Goal: Task Accomplishment & Management: Complete application form

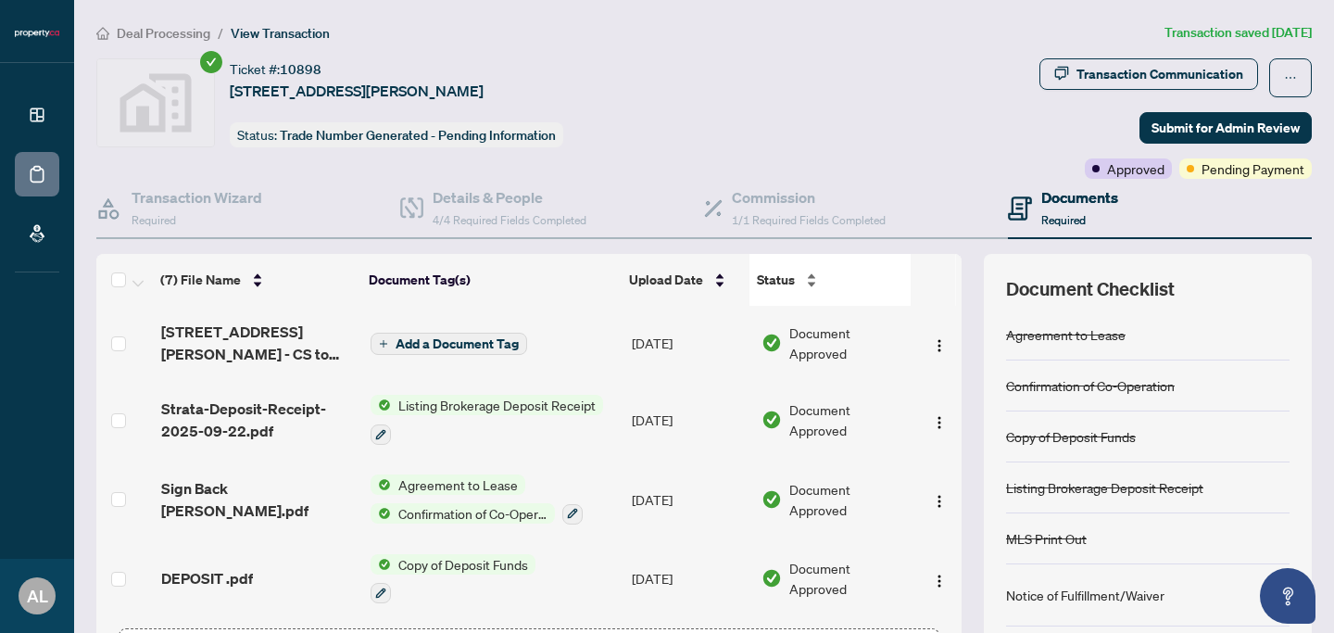
scroll to position [142, 0]
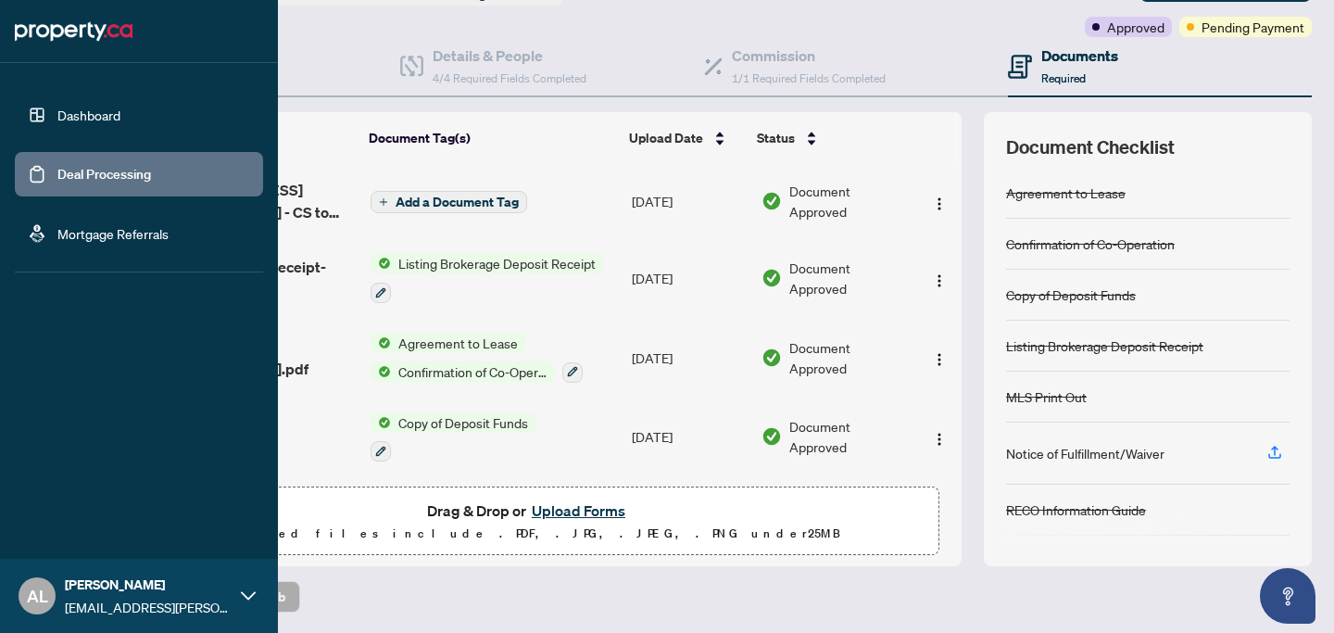
click at [64, 110] on link "Dashboard" at bounding box center [88, 115] width 63 height 17
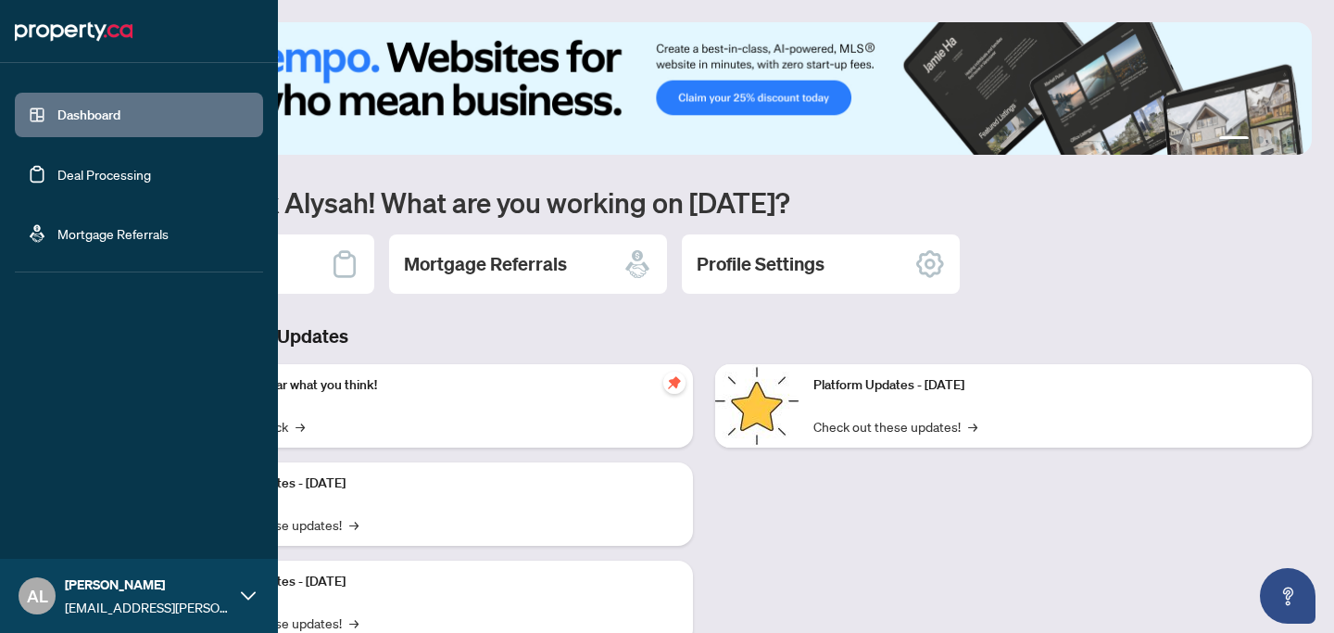
click at [58, 171] on link "Deal Processing" at bounding box center [104, 174] width 94 height 17
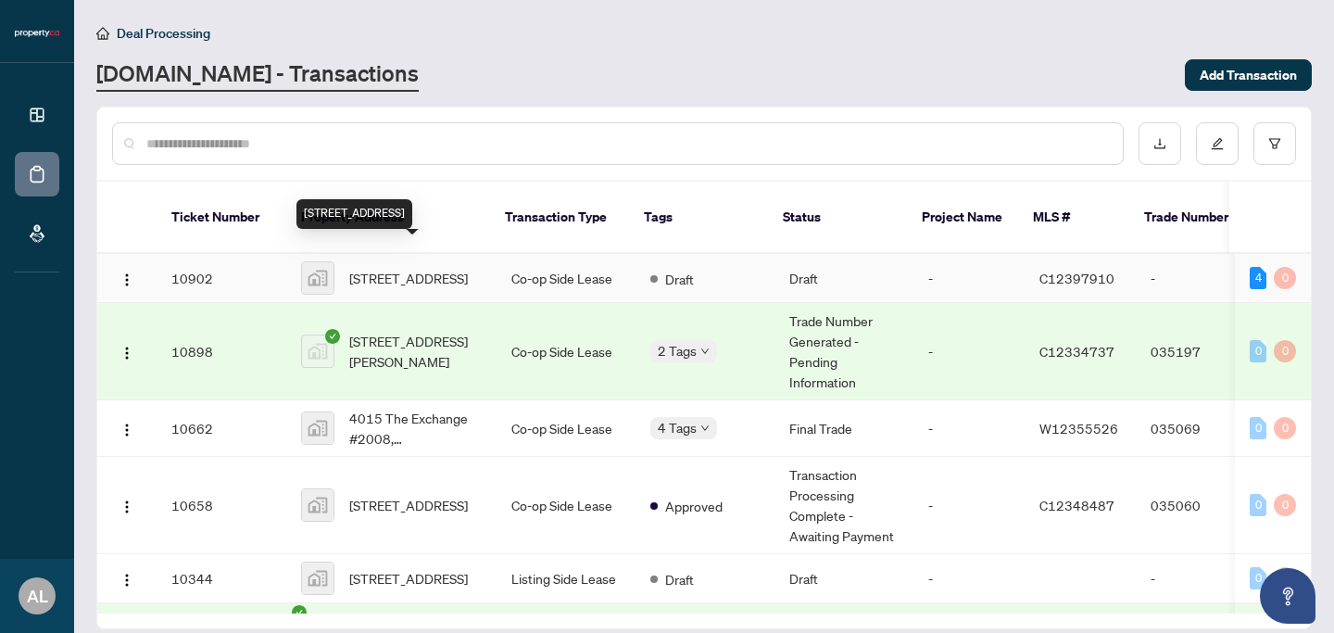
click at [368, 268] on span "[STREET_ADDRESS]" at bounding box center [408, 278] width 119 height 20
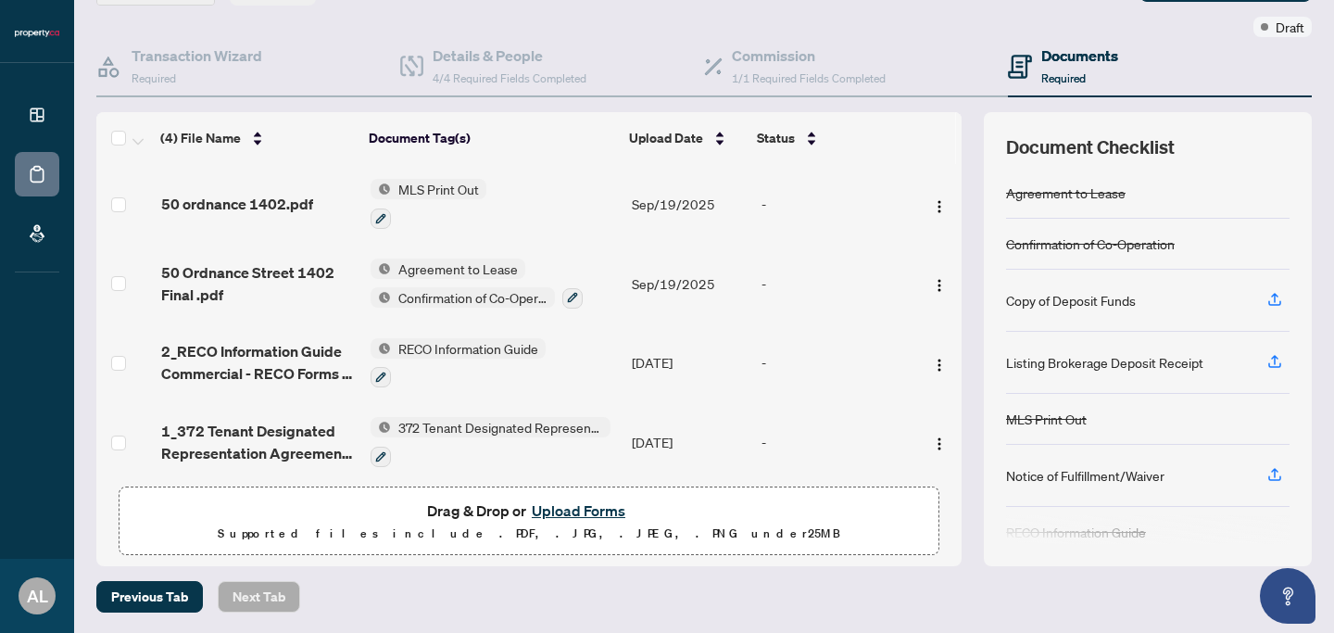
scroll to position [7, 0]
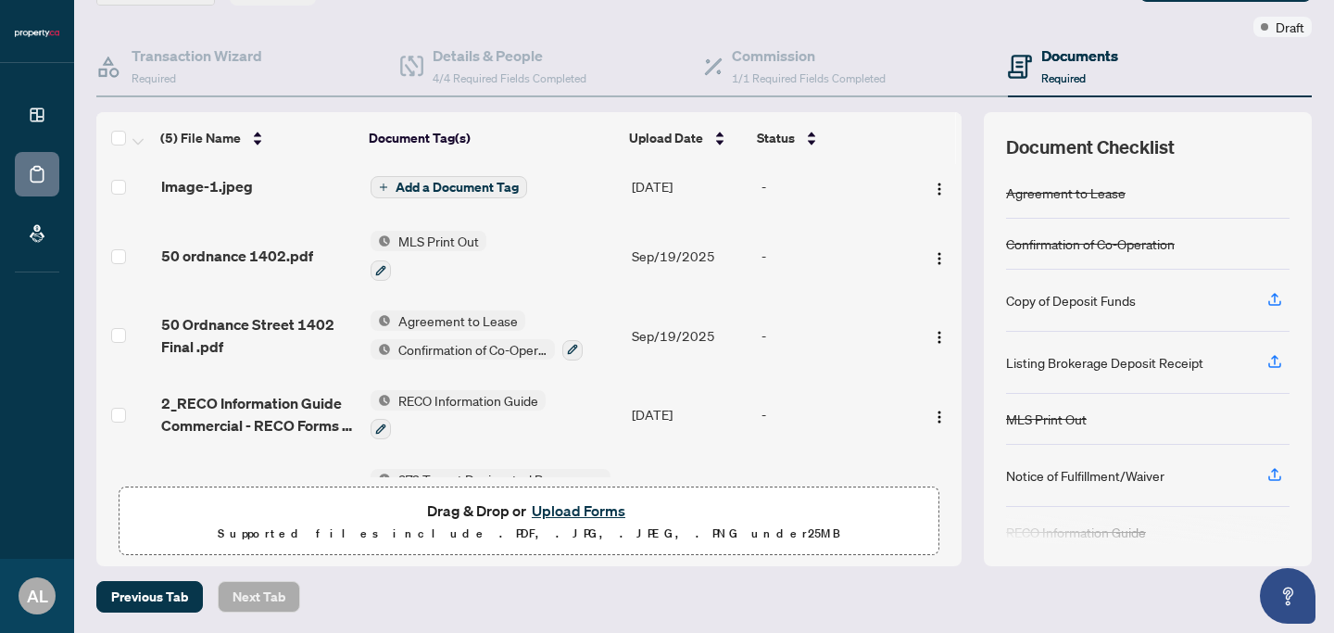
click at [415, 184] on span "Add a Document Tag" at bounding box center [457, 187] width 123 height 13
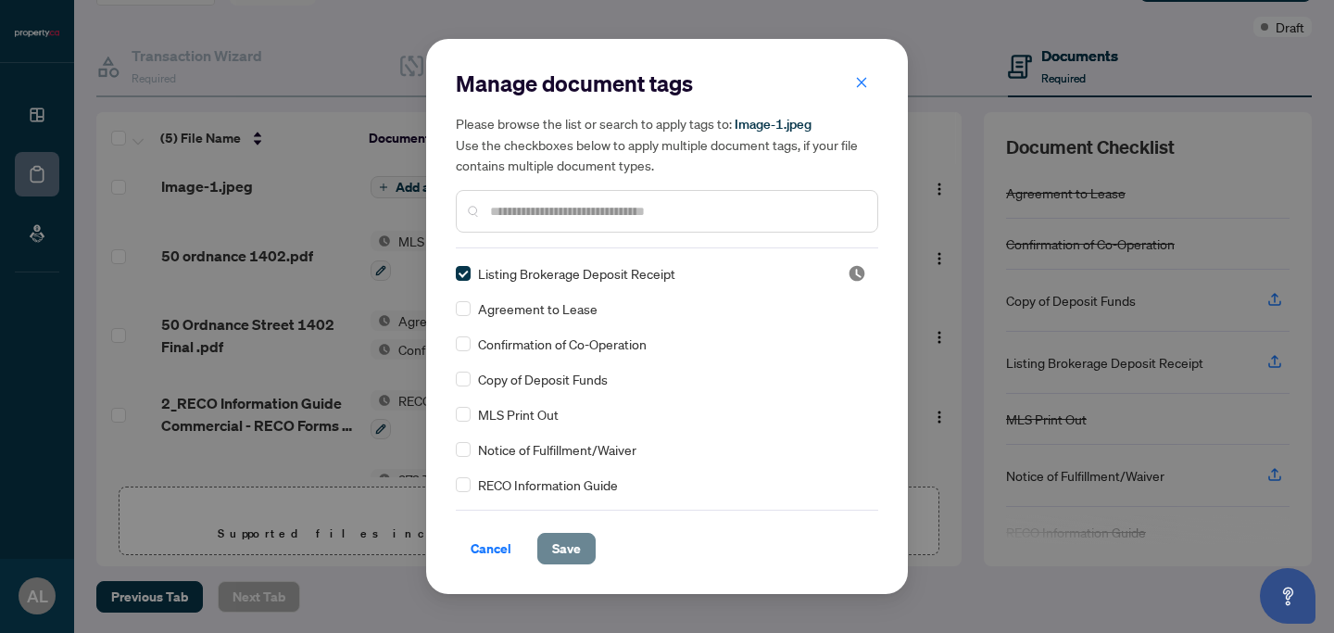
click at [569, 552] on span "Save" at bounding box center [566, 549] width 29 height 30
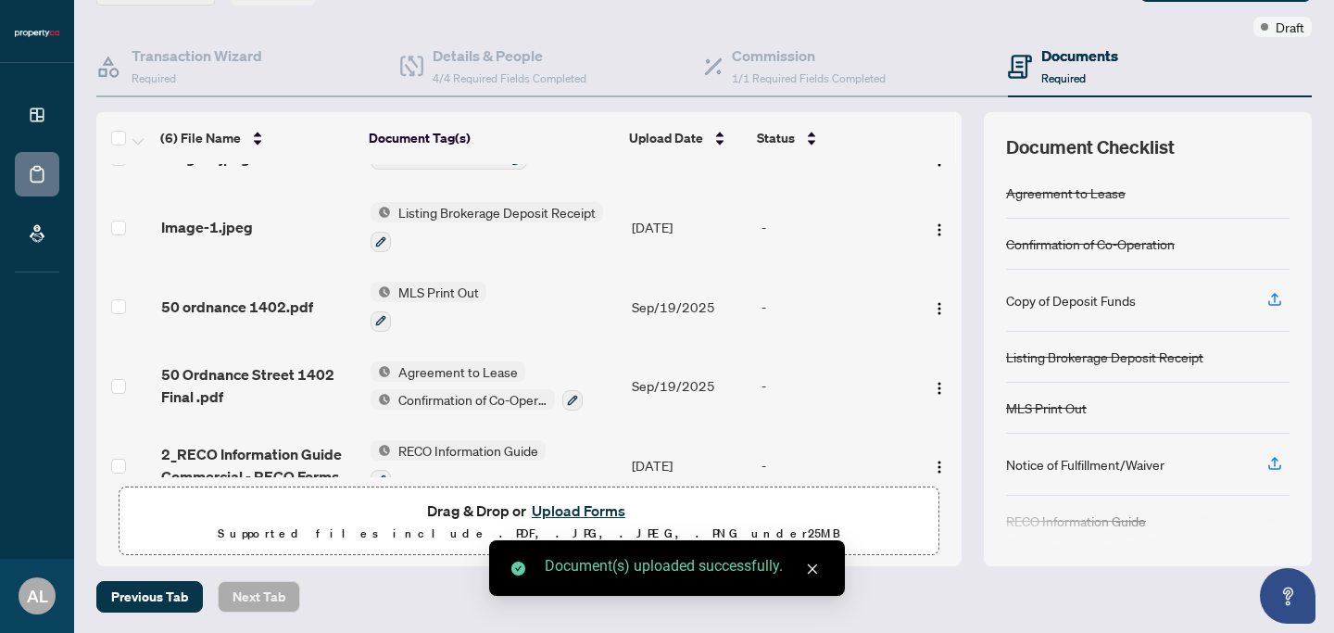
scroll to position [0, 0]
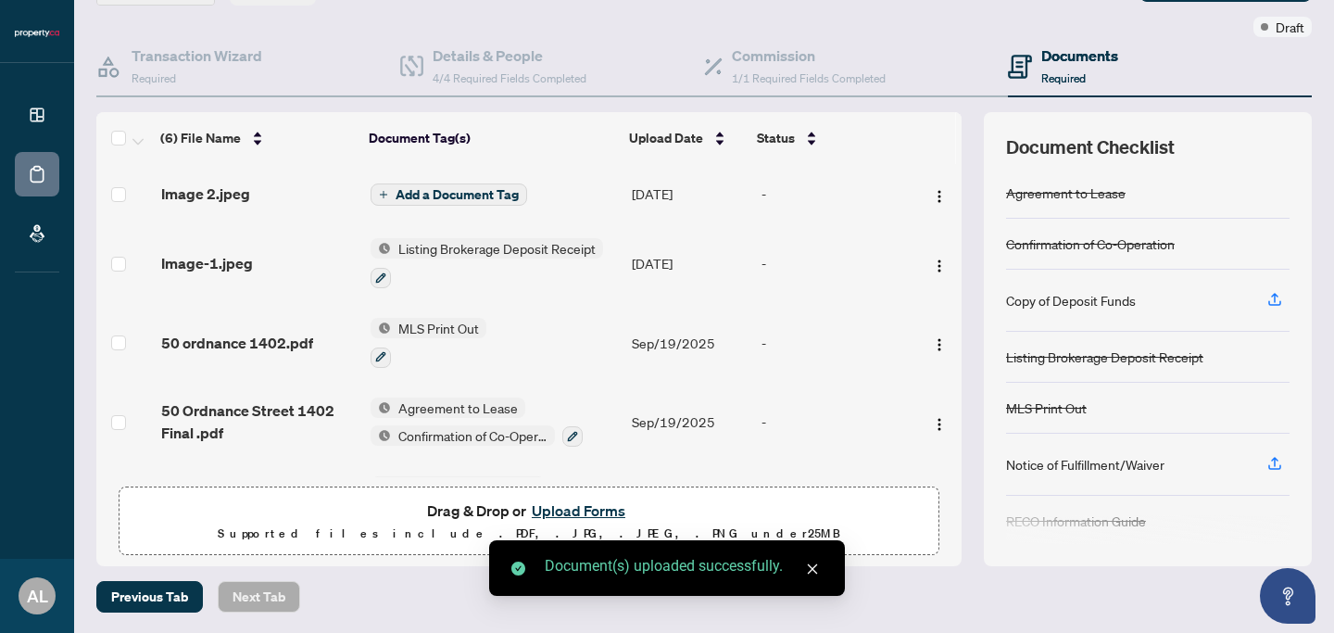
click at [468, 194] on span "Add a Document Tag" at bounding box center [457, 194] width 123 height 13
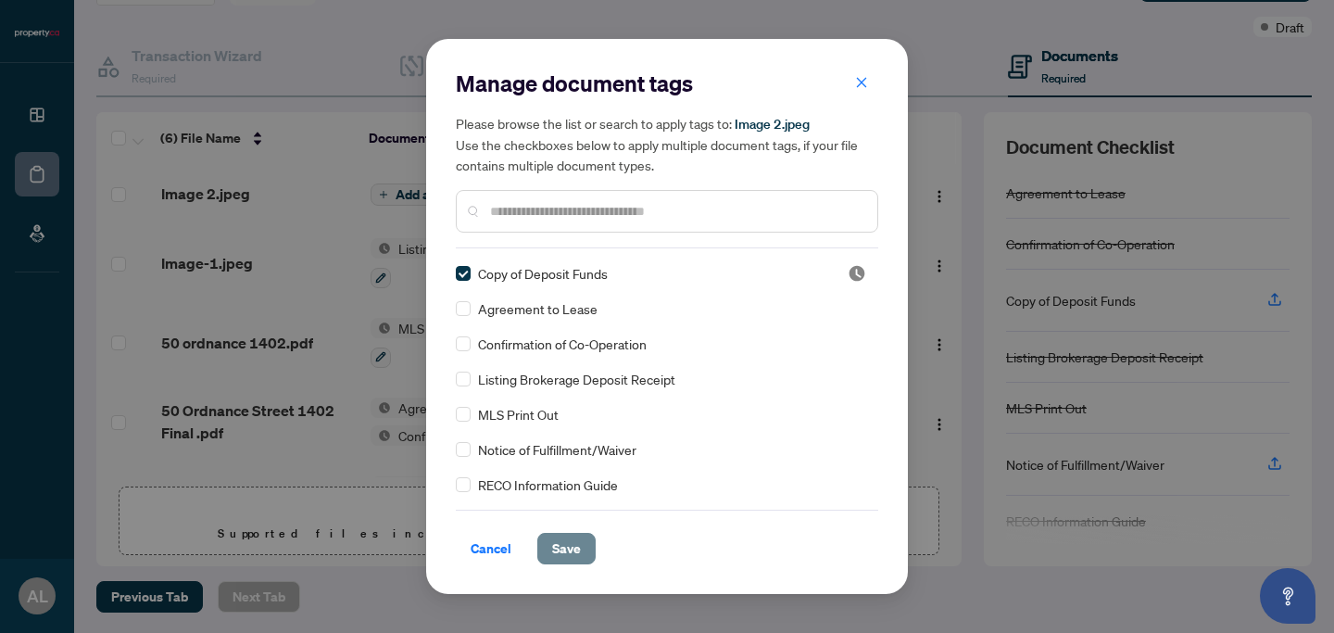
click at [552, 553] on span "Save" at bounding box center [566, 549] width 29 height 30
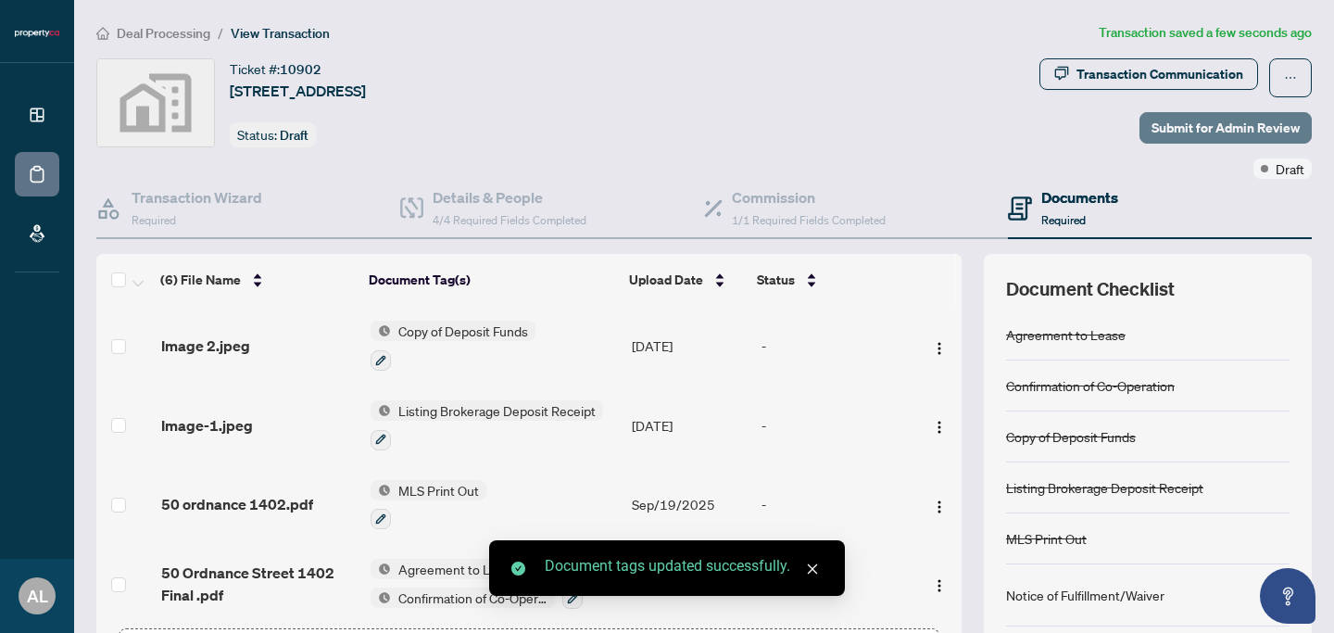
click at [1200, 122] on span "Submit for Admin Review" at bounding box center [1226, 128] width 148 height 30
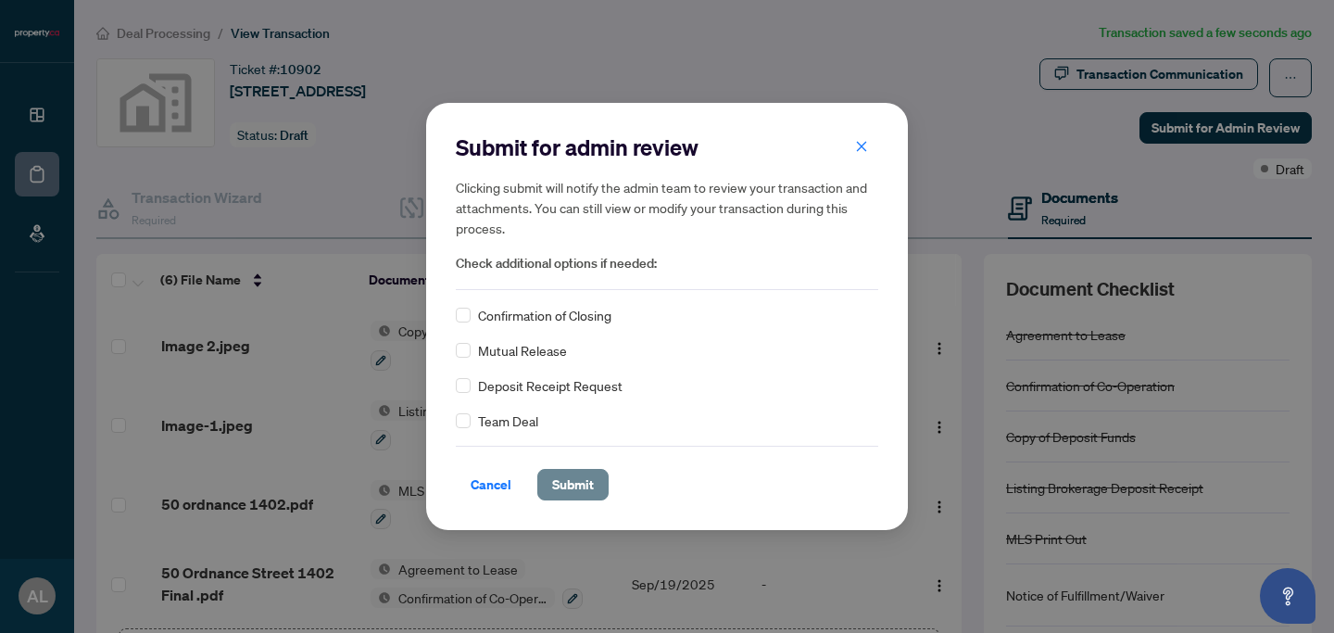
click at [558, 491] on span "Submit" at bounding box center [573, 485] width 42 height 30
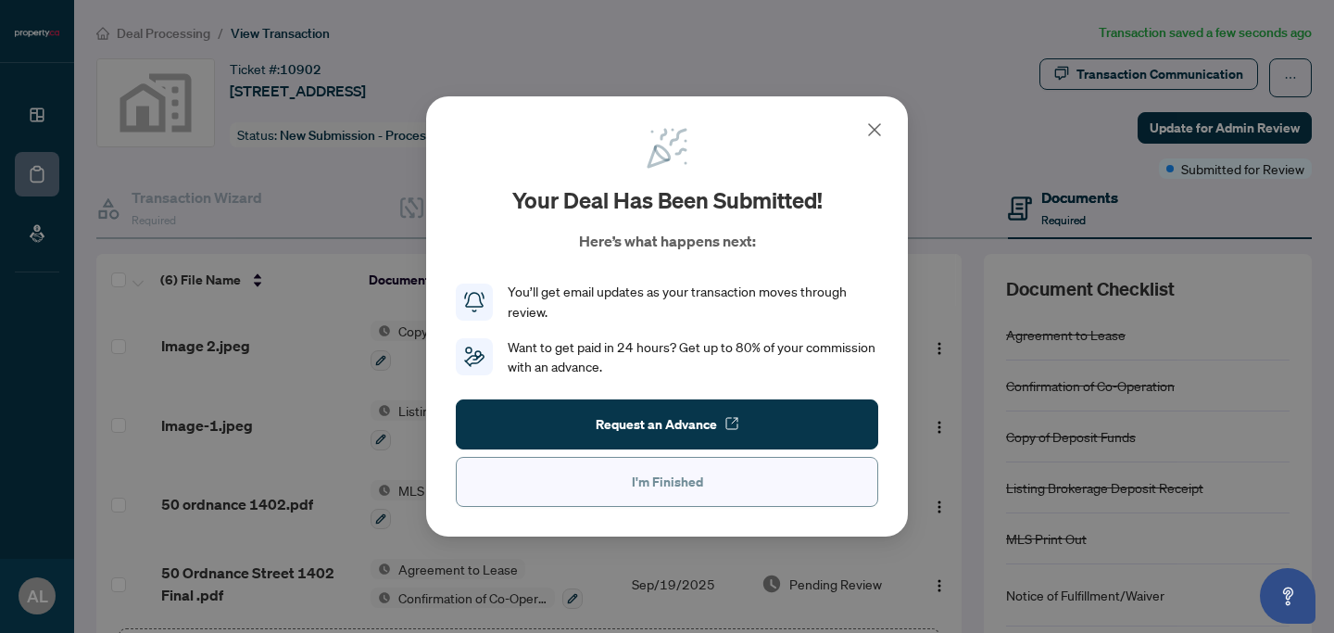
click at [711, 492] on button "I'm Finished" at bounding box center [667, 482] width 423 height 50
